Goal: Find specific page/section: Find specific page/section

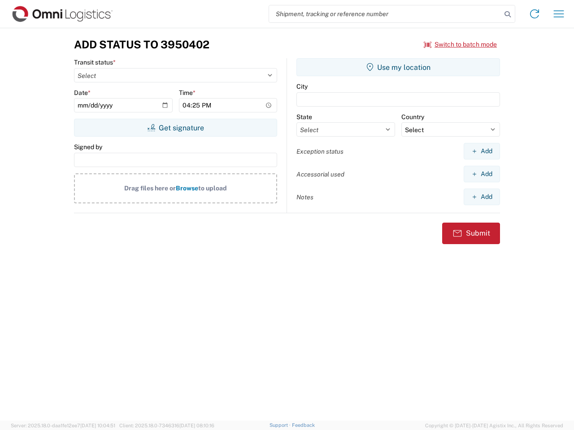
click at [385, 14] on input "search" at bounding box center [385, 13] width 232 height 17
click at [507, 14] on icon at bounding box center [507, 14] width 13 height 13
click at [534, 14] on icon at bounding box center [534, 14] width 14 height 14
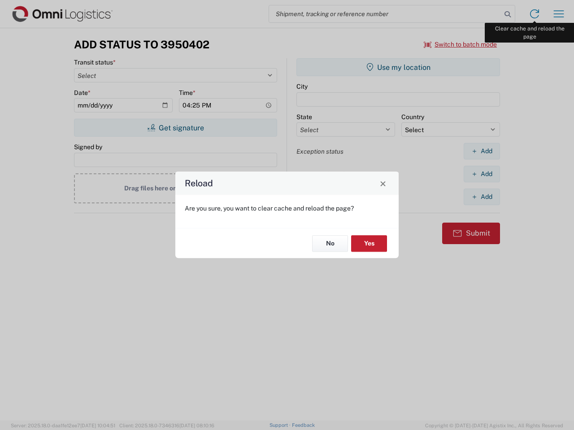
click at [558, 14] on div "Reload Are you sure, you want to clear cache and reload the page? No Yes" at bounding box center [287, 215] width 574 height 430
click at [460, 44] on div "Reload Are you sure, you want to clear cache and reload the page? No Yes" at bounding box center [287, 215] width 574 height 430
click at [175, 128] on div "Reload Are you sure, you want to clear cache and reload the page? No Yes" at bounding box center [287, 215] width 574 height 430
click at [398, 67] on div "Reload Are you sure, you want to clear cache and reload the page? No Yes" at bounding box center [287, 215] width 574 height 430
click at [481, 151] on div "Reload Are you sure, you want to clear cache and reload the page? No Yes" at bounding box center [287, 215] width 574 height 430
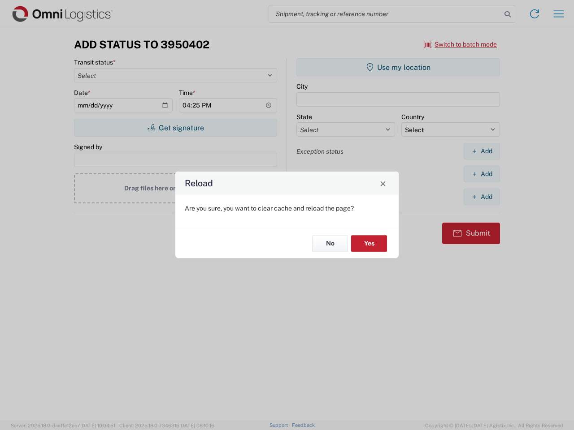
click at [481, 174] on div "Reload Are you sure, you want to clear cache and reload the page? No Yes" at bounding box center [287, 215] width 574 height 430
click at [481, 197] on div "Reload Are you sure, you want to clear cache and reload the page? No Yes" at bounding box center [287, 215] width 574 height 430
